Goal: Information Seeking & Learning: Check status

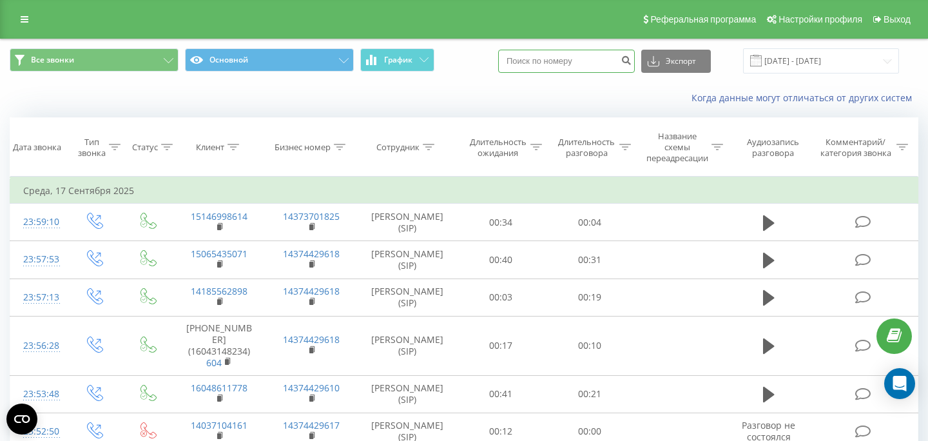
click at [578, 62] on input at bounding box center [566, 61] width 137 height 23
paste input
click at [591, 67] on input at bounding box center [566, 61] width 137 height 23
paste input
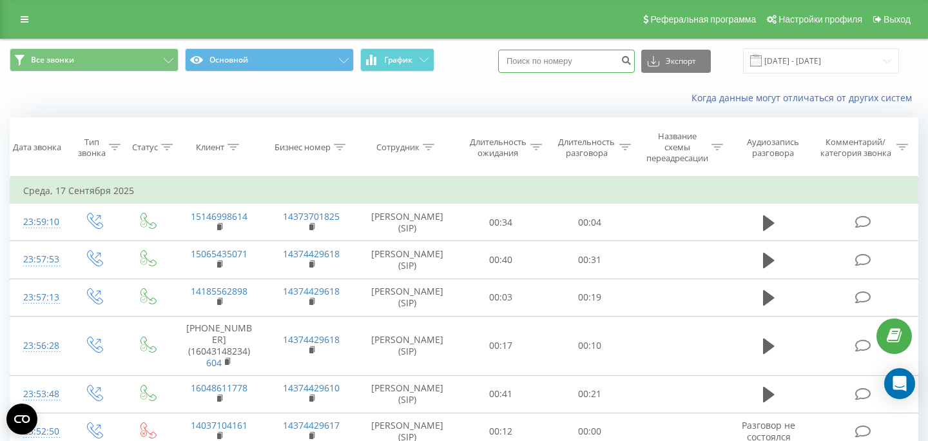
paste input "4916096281420"
type input "4916096281420"
click at [632, 63] on icon "submit" at bounding box center [626, 59] width 11 height 8
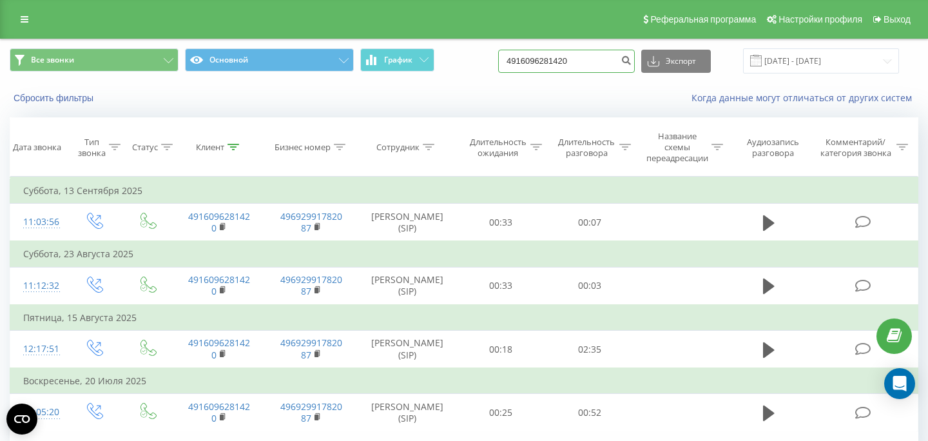
click at [597, 63] on input "4916096281420" at bounding box center [566, 61] width 137 height 23
paste input "1795726414"
type input "41795726414"
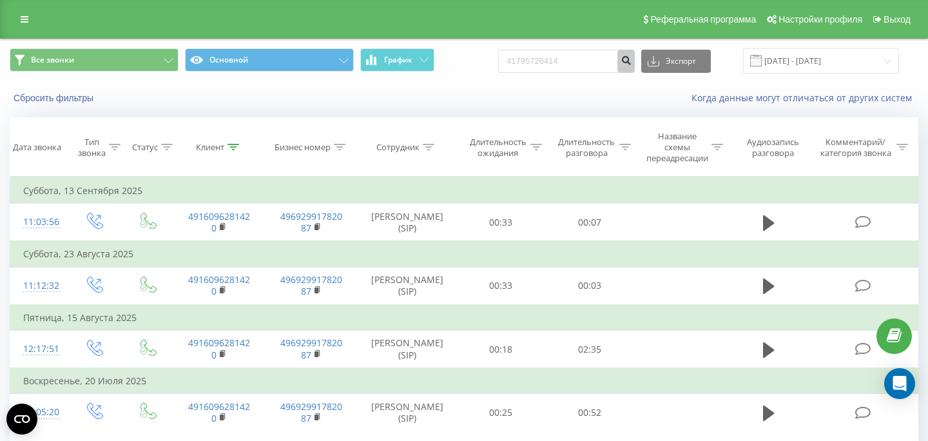
click at [632, 62] on icon "submit" at bounding box center [626, 59] width 11 height 8
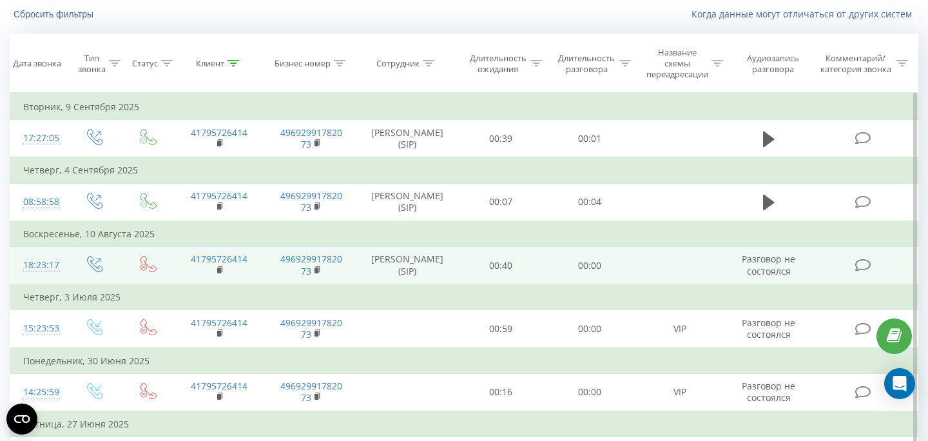
scroll to position [80, 0]
